Goal: Task Accomplishment & Management: Use online tool/utility

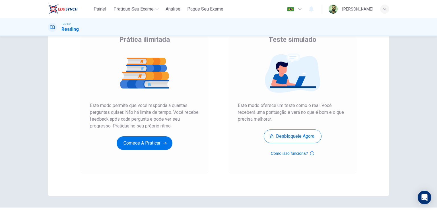
scroll to position [65, 0]
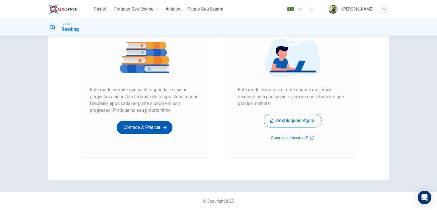
click at [136, 122] on button "Comece a praticar" at bounding box center [145, 128] width 56 height 14
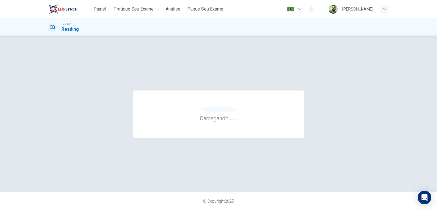
scroll to position [0, 0]
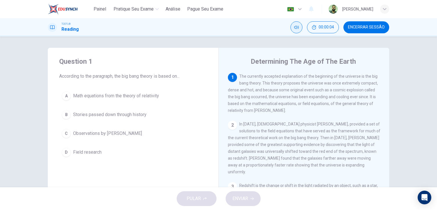
click at [296, 27] on icon "Silenciar" at bounding box center [296, 27] width 5 height 5
click at [296, 30] on button "Desilenciar" at bounding box center [296, 27] width 12 height 12
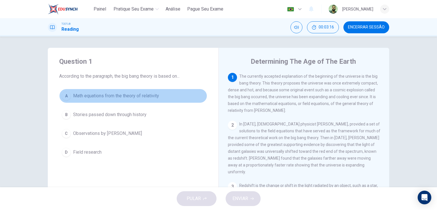
click at [65, 98] on div "A" at bounding box center [66, 95] width 9 height 9
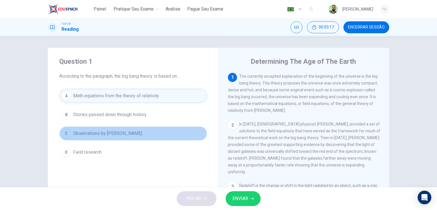
click at [64, 135] on div "C" at bounding box center [66, 133] width 9 height 9
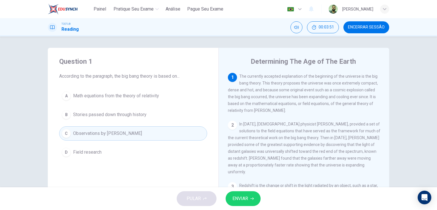
click at [87, 94] on span "Math equations from the theory of relativity" at bounding box center [116, 95] width 86 height 7
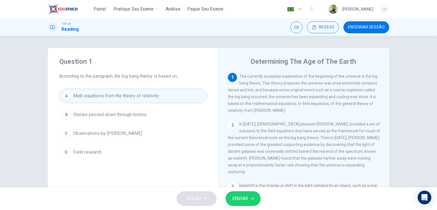
click at [230, 79] on div "1" at bounding box center [232, 77] width 9 height 9
click at [232, 126] on div "2" at bounding box center [232, 125] width 9 height 9
click at [287, 147] on span "In 1922, Russian physicist Alexander Friedmann, provided a set of solutions to …" at bounding box center [304, 148] width 152 height 52
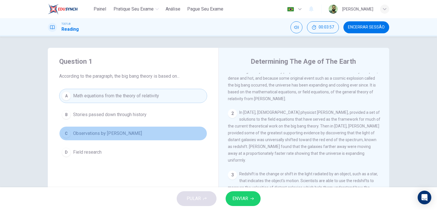
click at [117, 130] on span "Observations by Albert Einstein" at bounding box center [107, 133] width 69 height 7
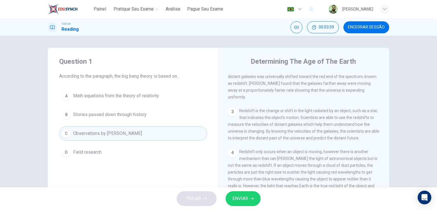
scroll to position [96, 0]
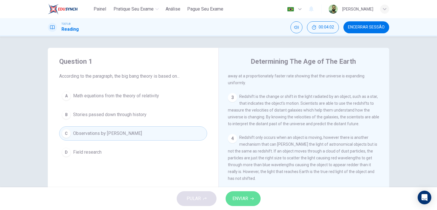
click at [235, 195] on span "ENVIAR" at bounding box center [240, 198] width 16 height 8
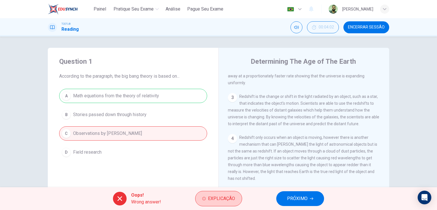
click at [218, 195] on span "Explicação" at bounding box center [221, 198] width 27 height 8
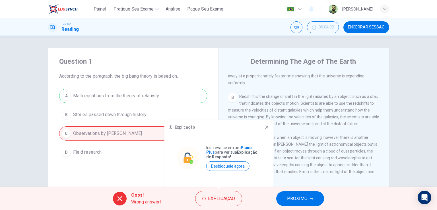
click at [266, 127] on icon at bounding box center [266, 126] width 3 height 3
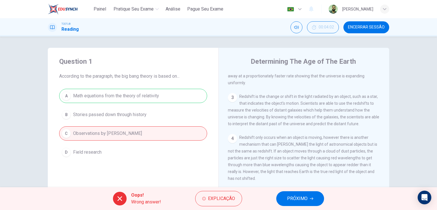
click at [367, 32] on button "Encerrar Sessão" at bounding box center [366, 27] width 46 height 12
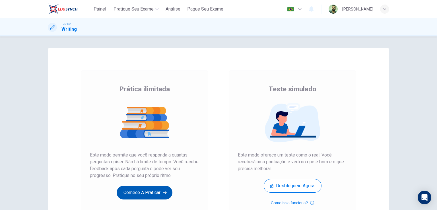
click at [134, 192] on button "Comece a praticar" at bounding box center [145, 193] width 56 height 14
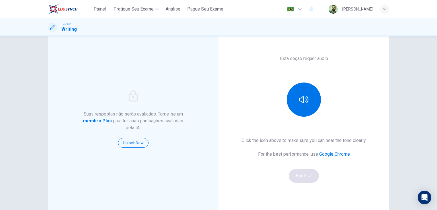
scroll to position [28, 0]
click at [305, 92] on button "button" at bounding box center [303, 99] width 34 height 34
click at [308, 180] on button "Bom!" at bounding box center [303, 176] width 30 height 14
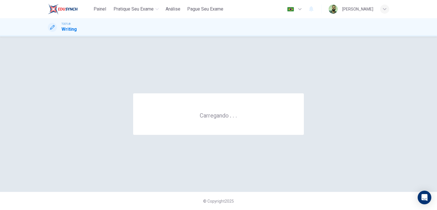
scroll to position [0, 0]
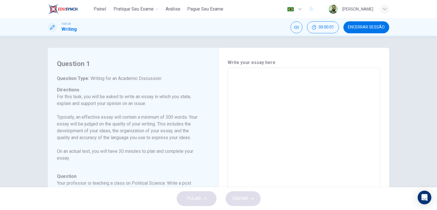
click at [247, 81] on textarea at bounding box center [303, 162] width 144 height 180
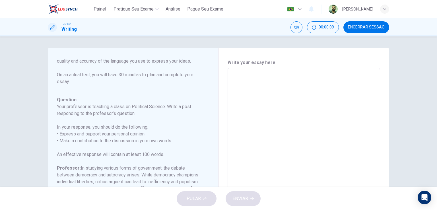
click at [259, 84] on textarea at bounding box center [303, 162] width 144 height 180
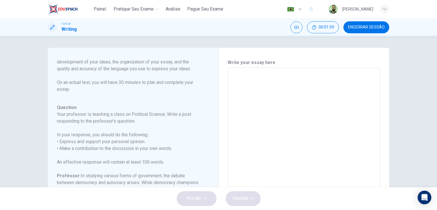
click at [255, 74] on textarea at bounding box center [303, 162] width 144 height 180
type textarea "S"
type textarea "x"
type textarea "So"
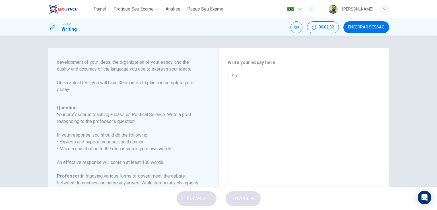
type textarea "x"
type textarea "S"
type textarea "x"
type textarea "S"
type textarea "x"
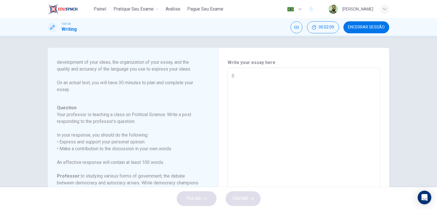
type textarea "So"
type textarea "x"
type textarea "So,"
type textarea "x"
type textarea "So,"
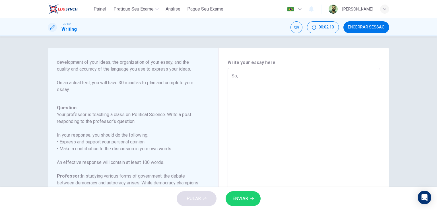
type textarea "x"
type textarea "So,"
type textarea "x"
type textarea "So"
type textarea "x"
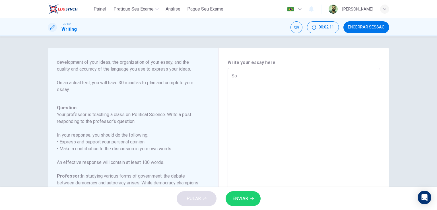
type textarea "So"
type textarea "x"
type textarea "So"
type textarea "x"
type textarea "So,"
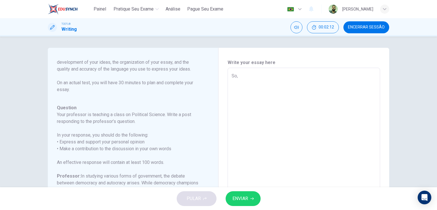
type textarea "x"
type textarea "So,"
type textarea "x"
type textarea "So, n"
type textarea "x"
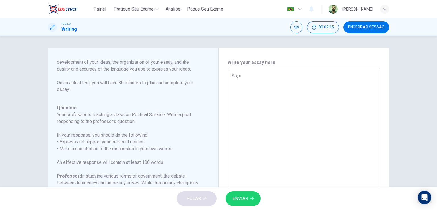
type textarea "So, na"
type textarea "x"
type textarea "So, n"
type textarea "x"
type textarea "So,"
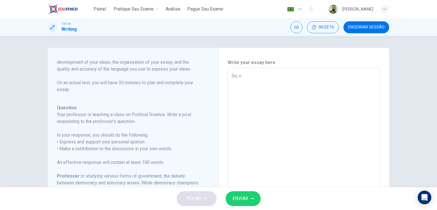
type textarea "x"
type textarea "So,"
type textarea "x"
type textarea "So"
type textarea "x"
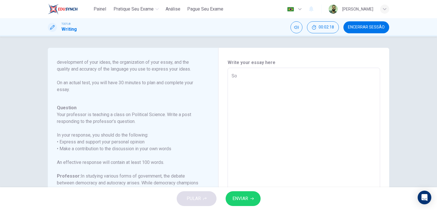
type textarea "S"
type textarea "x"
type textarea "T"
type textarea "x"
type textarea "Te"
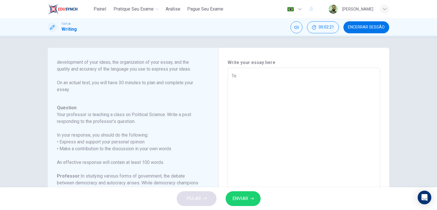
type textarea "x"
type textarea "Tea"
type textarea "x"
type textarea "Teac"
type textarea "x"
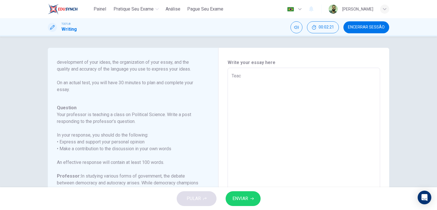
type textarea "Teach"
type textarea "x"
type textarea "Teache"
type textarea "x"
type textarea "Teacher"
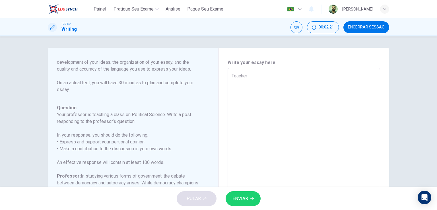
type textarea "x"
type textarea "Teacher,"
type textarea "x"
type textarea "Teacher,"
type textarea "x"
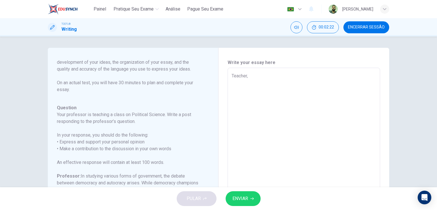
type textarea "Teacher,"
type textarea "x"
type textarea "Teache"
type textarea "x"
type textarea "Teac"
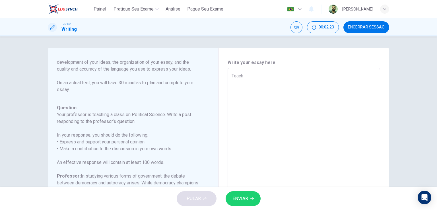
type textarea "x"
type textarea "Tea"
type textarea "x"
type textarea "Te"
type textarea "x"
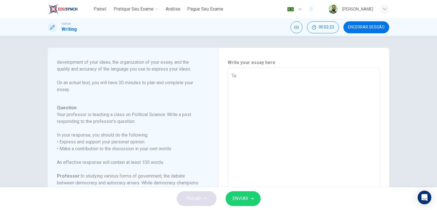
type textarea "T"
type textarea "x"
type textarea "I"
type textarea "x"
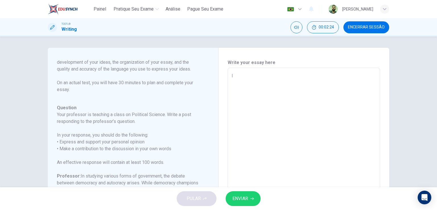
type textarea "I"
type textarea "x"
type textarea "I b"
type textarea "x"
type textarea "I be"
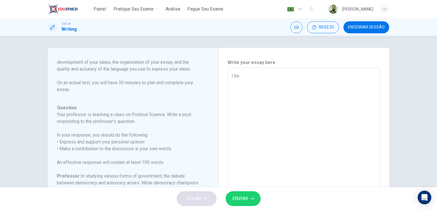
type textarea "x"
type textarea "I bel"
type textarea "x"
type textarea "I beli"
type textarea "x"
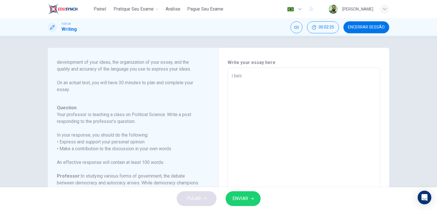
type textarea "I belie"
type textarea "x"
type textarea "I believ"
type textarea "x"
type textarea "I believe"
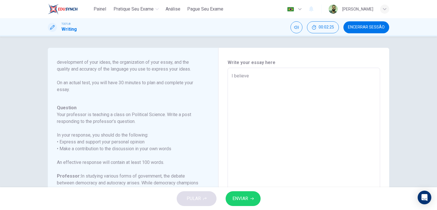
type textarea "x"
type textarea "I believe"
type textarea "x"
type textarea "I believe t"
type textarea "x"
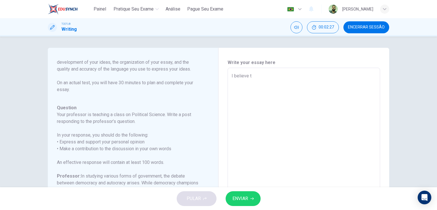
type textarea "I believe ta"
type textarea "x"
type textarea "I believe tah"
type textarea "x"
type textarea "I believe ta"
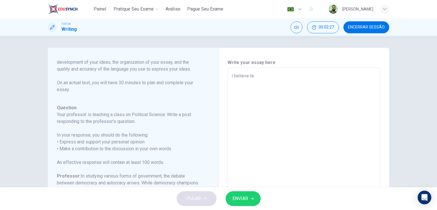
type textarea "x"
type textarea "I believe t"
type textarea "x"
type textarea "I believe th"
type textarea "x"
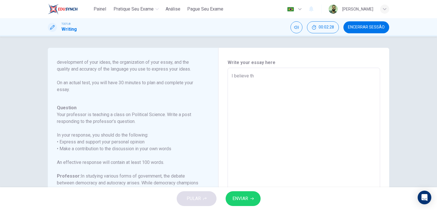
type textarea "I believe tha"
type textarea "x"
type textarea "I believe th"
type textarea "x"
type textarea "I believe"
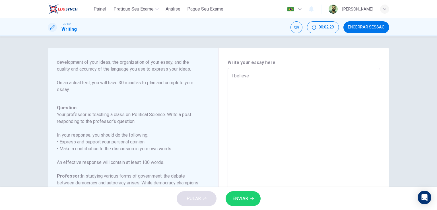
type textarea "x"
type textarea "I believ"
type textarea "x"
type textarea "I beli"
type textarea "x"
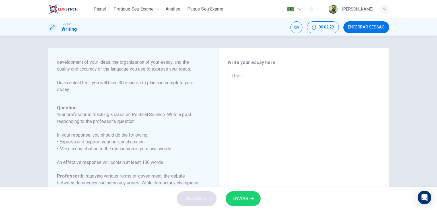
type textarea "I bel"
type textarea "x"
type textarea "I be"
type textarea "x"
type textarea "I b"
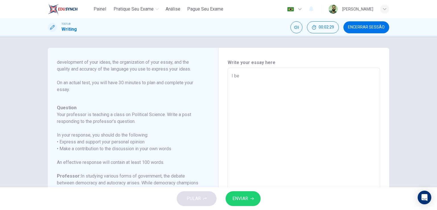
type textarea "x"
type textarea "I"
type textarea "x"
type textarea "I"
type textarea "x"
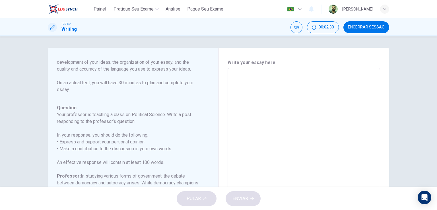
type textarea "I"
type textarea "x"
type textarea "I"
type textarea "x"
type textarea "I a"
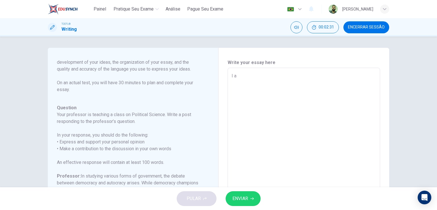
type textarea "x"
type textarea "I ag"
type textarea "x"
type textarea "I agr"
type textarea "x"
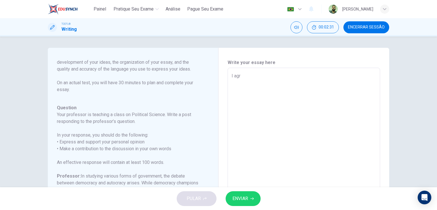
type textarea "I agre"
type textarea "x"
type textarea "I agree"
type textarea "x"
type textarea "I agree"
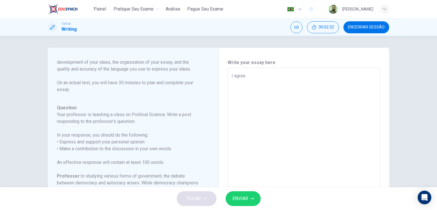
type textarea "x"
type textarea "I agree t"
type textarea "x"
type textarea "I agree to"
type textarea "x"
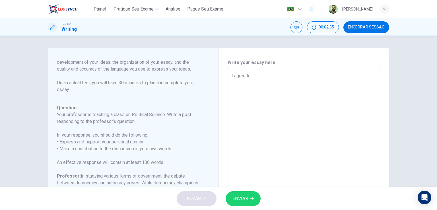
type textarea "I agree to"
type textarea "x"
type textarea "I agree to L"
type textarea "x"
type textarea "I agree to Lu"
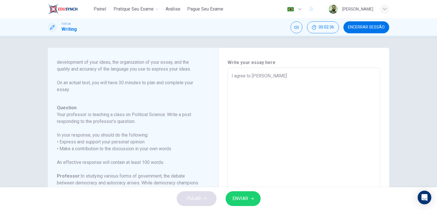
type textarea "x"
type textarea "I agree to Luc"
type textarea "x"
type textarea "I agree to Luca"
type textarea "x"
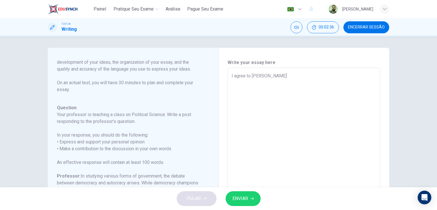
type textarea "I agree to Lucas"
type textarea "x"
type textarea "I agree to Lucas"
type textarea "x"
type textarea "I agree to Lucas"
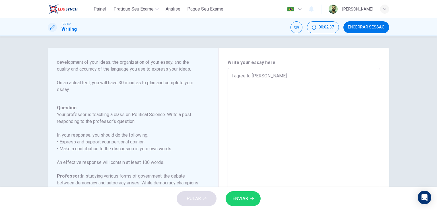
type textarea "x"
type textarea "I agree to Lucas,"
type textarea "x"
type textarea "I agree to Lucas,"
type textarea "x"
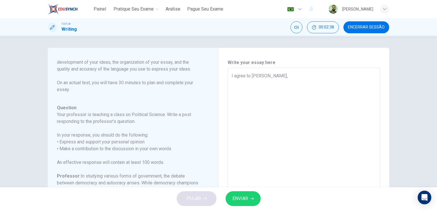
type textarea "I agree to Lucas, p"
type textarea "x"
type textarea "I agree to Lucas, pr"
type textarea "x"
type textarea "I agree to Lucas, pro"
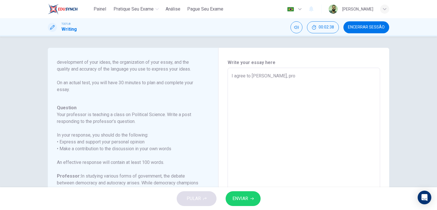
type textarea "x"
type textarea "I agree to Lucas, prof"
type textarea "x"
type textarea "I agree to Lucas, profe"
type textarea "x"
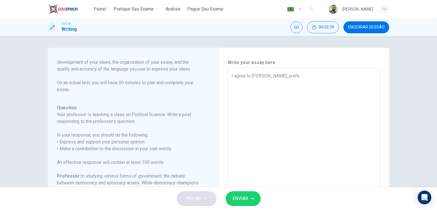
type textarea "I agree to Lucas, profes"
type textarea "x"
type textarea "I agree to Lucas, profess"
type textarea "x"
type textarea "I agree to Lucas, professo"
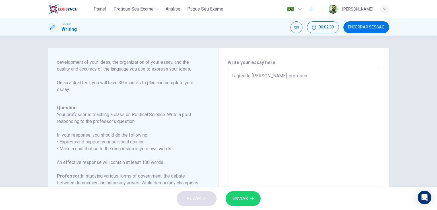
type textarea "x"
type textarea "I agree to Lucas, professor"
type textarea "x"
type textarea "I agree to Lucas, professo"
type textarea "x"
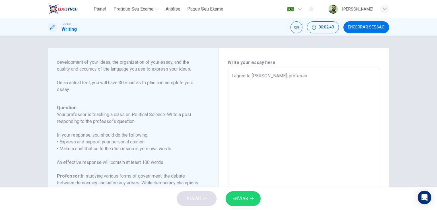
type textarea "I agree to Lucas, profess"
type textarea "x"
type textarea "I agree to Lucas, profes"
type textarea "x"
type textarea "I agree to Lucas, prof"
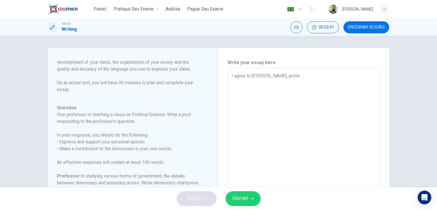
type textarea "x"
type textarea "I agree to Lucas, pro"
type textarea "x"
type textarea "I agree to Lucas, pr"
type textarea "x"
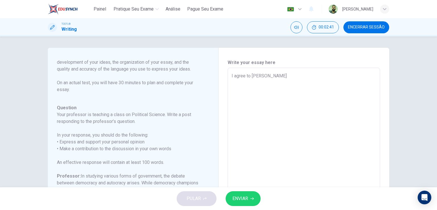
type textarea "I agree to Lucas, p"
type textarea "x"
type textarea "I agree to Lucas,"
type textarea "x"
type textarea "I agree to Lucas, P"
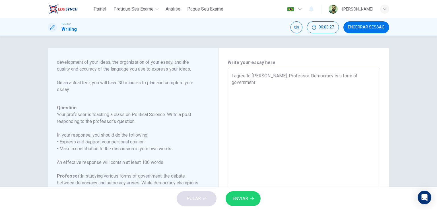
click at [318, 76] on textarea "I agree to Lucas, Professor. Democracy is a form of government" at bounding box center [303, 162] width 144 height 180
click at [377, 79] on div "I agree to Lucas, Professor. Democracy is a great form of government x ​" at bounding box center [303, 163] width 152 height 190
click at [371, 74] on textarea "I agree to Lucas, Professor. Democracy is a great form of government" at bounding box center [303, 162] width 144 height 180
click at [243, 76] on textarea "I agree to Lucas, Professor. Democracy is a great form of government. Observing…" at bounding box center [303, 162] width 144 height 180
click at [289, 76] on textarea "I agree to Lucas, Professor. Democracy is a great form of government. Observing…" at bounding box center [303, 162] width 144 height 180
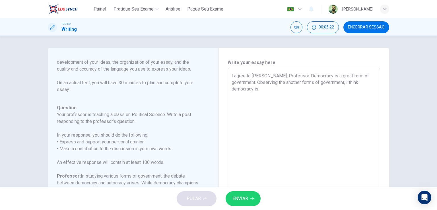
click at [369, 75] on textarea "I agree to Lucas, Professor. Democracy is a great form of government. Observing…" at bounding box center [303, 162] width 144 height 180
click at [367, 84] on textarea "I agree to Lucas, Professor. Democracy is a great form of government. Observing…" at bounding box center [303, 162] width 144 height 180
click at [371, 83] on textarea "I agree to Lucas, Professor. Democracy is a great form of government. Observing…" at bounding box center [303, 162] width 144 height 180
click at [280, 95] on textarea "I agree to Lucas, Professor. Democracy is a great form of government. Observing…" at bounding box center [303, 162] width 144 height 180
paste textarea
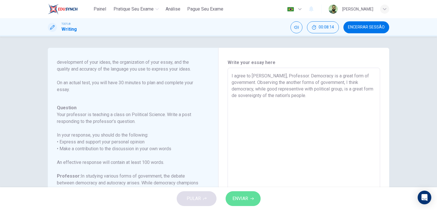
click at [242, 202] on span "ENVIAR" at bounding box center [240, 198] width 16 height 8
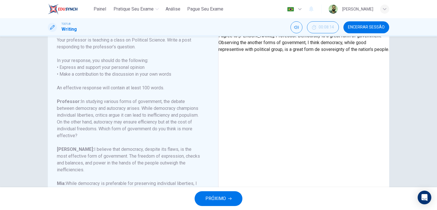
scroll to position [20, 0]
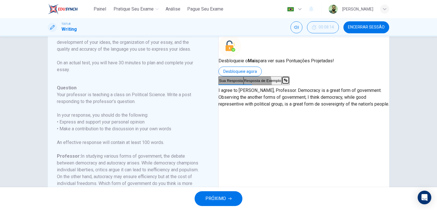
click at [281, 85] on button "Resposta de Exemplo" at bounding box center [262, 80] width 38 height 9
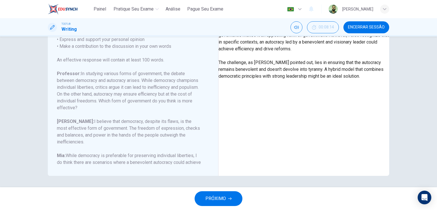
scroll to position [0, 0]
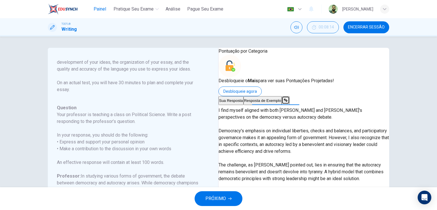
click at [104, 11] on span "Painel" at bounding box center [100, 9] width 13 height 7
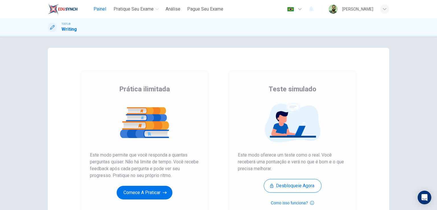
click at [105, 9] on span "Painel" at bounding box center [100, 9] width 13 height 7
